Goal: Task Accomplishment & Management: Manage account settings

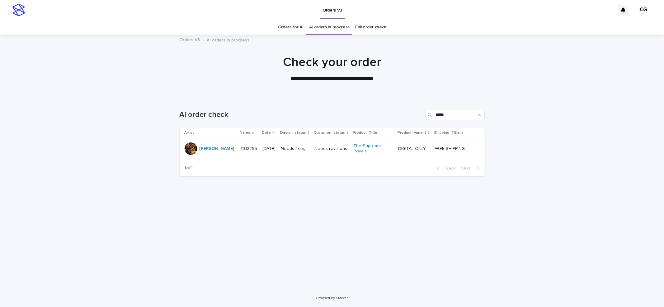
click at [298, 150] on p "Needs fixing" at bounding box center [295, 148] width 29 height 5
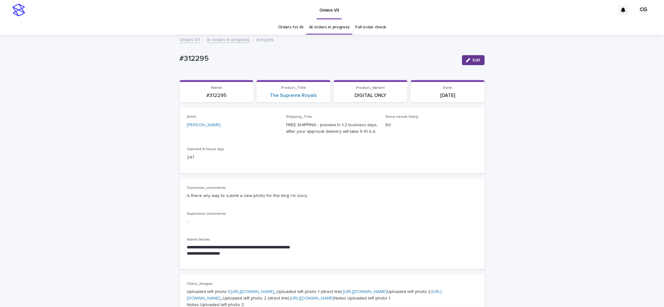
click at [476, 57] on button "Edit" at bounding box center [473, 60] width 23 height 10
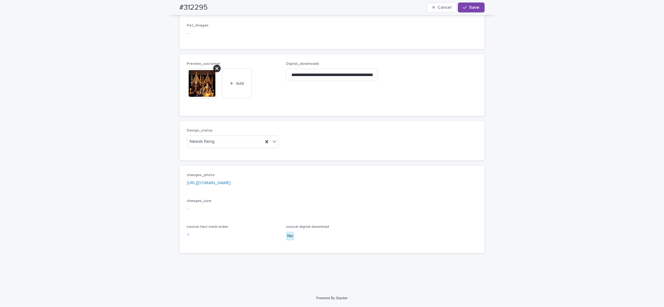
scroll to position [500, 0]
click at [234, 144] on div "Needs fixing" at bounding box center [226, 141] width 76 height 10
click at [237, 159] on div "Uploaded" at bounding box center [229, 153] width 91 height 11
click at [216, 69] on icon at bounding box center [217, 68] width 3 height 3
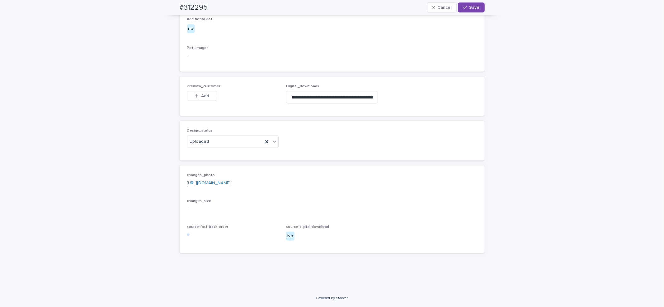
scroll to position [477, 0]
click at [205, 89] on div "Preview_customer This file cannot be opened Download File Add" at bounding box center [233, 96] width 92 height 24
click at [207, 96] on button "Add" at bounding box center [202, 96] width 30 height 10
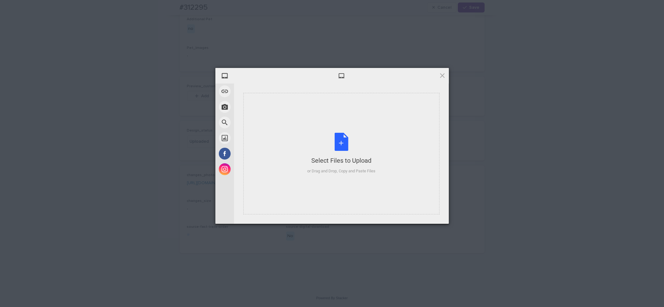
click at [292, 128] on div "Select Files to Upload or Drag and Drop, Copy and Paste Files" at bounding box center [342, 153] width 196 height 121
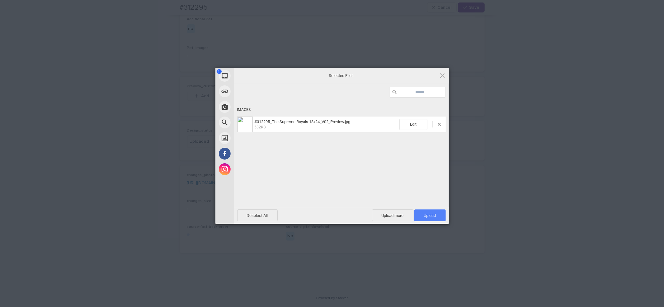
click at [429, 215] on span "Upload 1" at bounding box center [430, 215] width 12 height 5
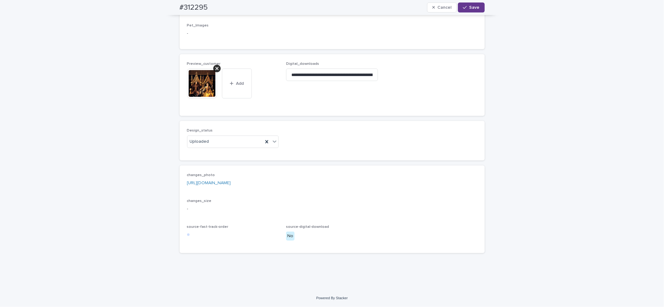
click at [475, 9] on span "Save" at bounding box center [475, 7] width 10 height 4
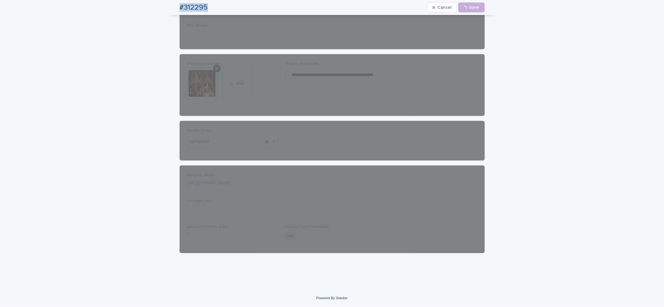
drag, startPoint x: 172, startPoint y: 8, endPoint x: 210, endPoint y: 10, distance: 37.5
click at [210, 10] on div "#312295 Cancel Loading... Save" at bounding box center [332, 7] width 335 height 15
copy h2 "#312295"
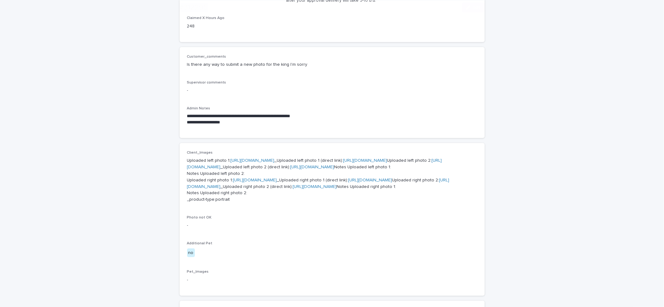
scroll to position [249, 0]
